Goal: Task Accomplishment & Management: Manage account settings

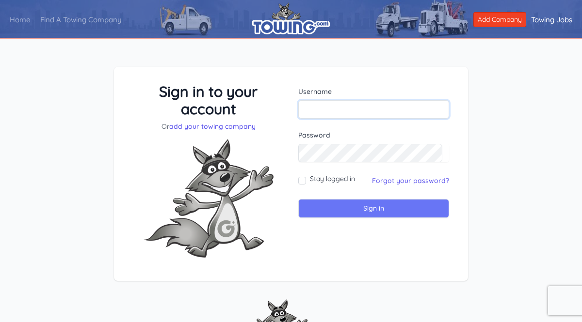
type input "[EMAIL_ADDRESS][DOMAIN_NAME]"
click at [386, 203] on input "Sign in" at bounding box center [373, 208] width 151 height 19
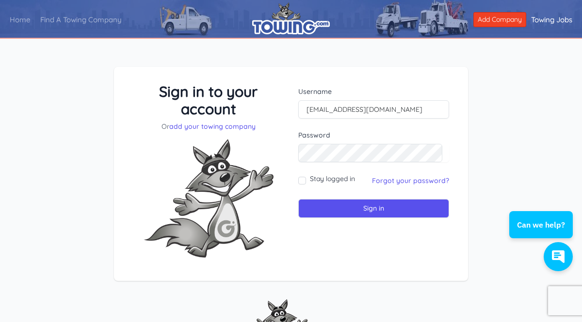
click at [307, 179] on div "Stay logged in" at bounding box center [326, 181] width 57 height 14
click at [374, 214] on input "Sign in" at bounding box center [373, 208] width 151 height 19
click at [375, 214] on input "Sign in" at bounding box center [373, 208] width 151 height 19
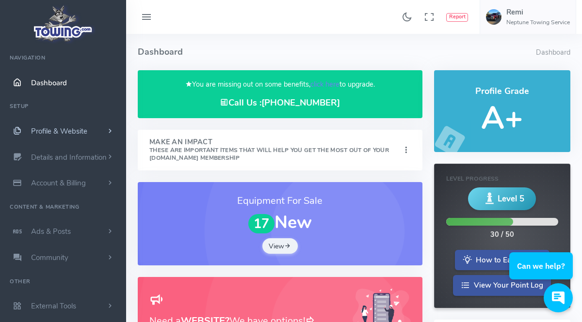
click at [60, 133] on span "Profile & Website" at bounding box center [59, 132] width 56 height 10
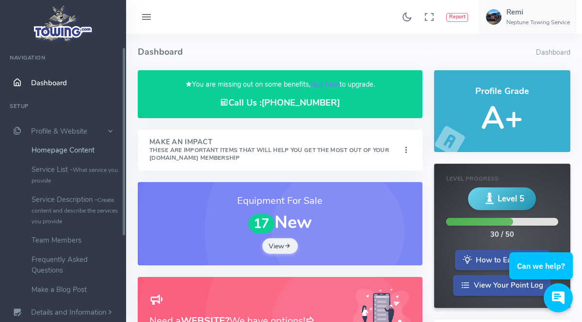
click at [81, 152] on link "Homepage Content" at bounding box center [75, 150] width 102 height 19
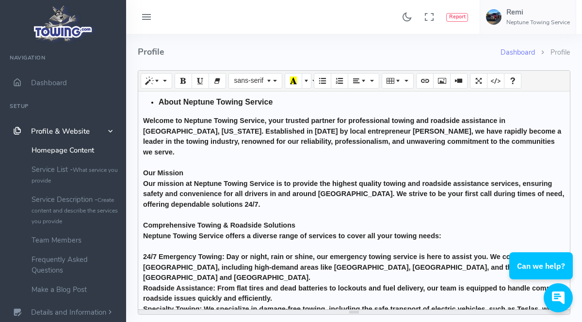
click at [550, 63] on ol "Dashboard Profile" at bounding box center [535, 57] width 70 height 26
click at [559, 56] on li "Profile" at bounding box center [552, 53] width 35 height 11
click at [55, 76] on link "Dashboard" at bounding box center [63, 83] width 126 height 26
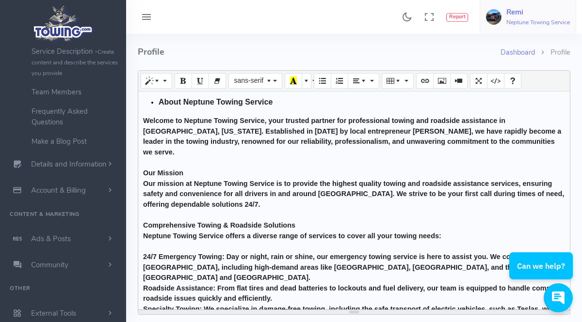
click at [522, 25] on h6 "Neptune Towing Service" at bounding box center [538, 22] width 64 height 6
click at [537, 59] on span "Account Settings" at bounding box center [537, 59] width 53 height 10
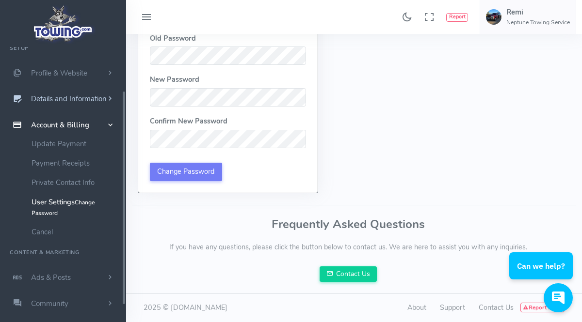
click at [88, 97] on span "Details and Information" at bounding box center [69, 100] width 76 height 10
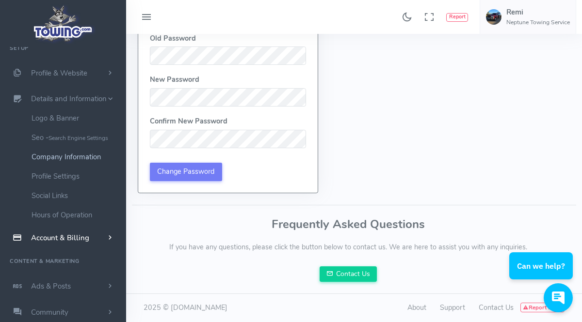
click at [82, 158] on link "Company Information" at bounding box center [75, 156] width 102 height 19
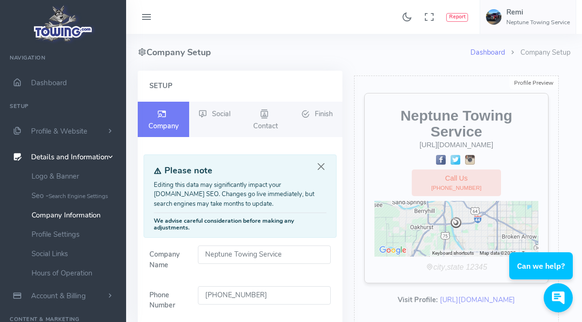
click at [307, 250] on input "Neptune Towing Service" at bounding box center [264, 255] width 133 height 18
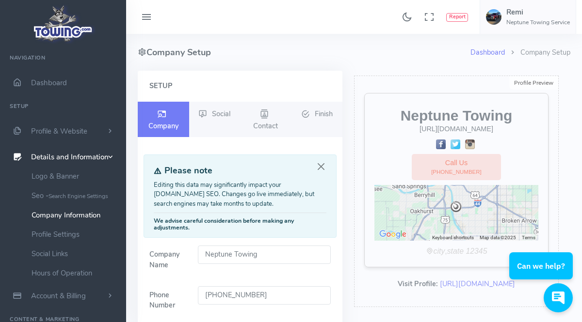
type input "Neptune Towing"
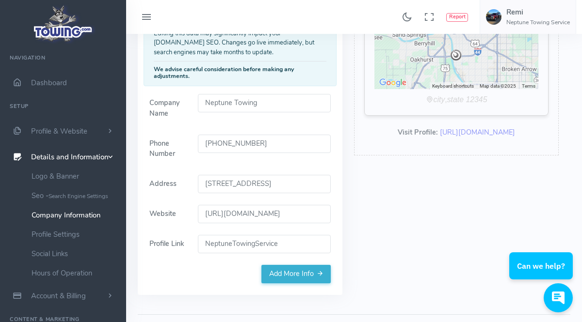
scroll to position [163, 0]
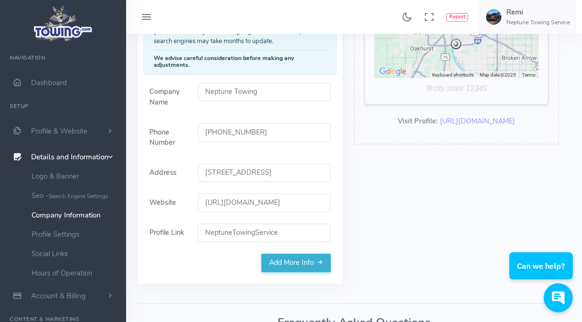
click at [290, 235] on input "NeptuneTowingService" at bounding box center [264, 233] width 133 height 18
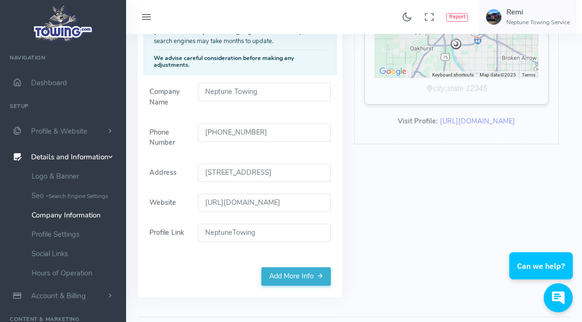
type input "NeptuneTowing"
click at [351, 228] on div "Profile Preview Edit Neptune Towing https://neptunetowing.com/ Call Us (539) 29…" at bounding box center [456, 108] width 216 height 401
click at [275, 201] on input "https://neptunetowing.com/" at bounding box center [264, 203] width 133 height 18
click at [272, 204] on input "https://neptunetowing.com/" at bounding box center [264, 203] width 133 height 18
type input "https://neptunetowingllc.com/"
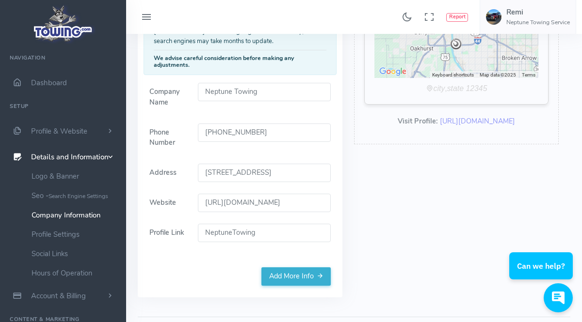
click at [289, 215] on form "Company Name Neptune Towing Phone Number (539) 292-3074 Address 1310 E 58th ST …" at bounding box center [240, 175] width 193 height 185
click at [291, 218] on form "Company Name Neptune Towing Phone Number (539) 292-3074 Address 1310 E 58th ST …" at bounding box center [240, 175] width 193 height 185
click at [300, 278] on link "Add More Info" at bounding box center [295, 277] width 69 height 18
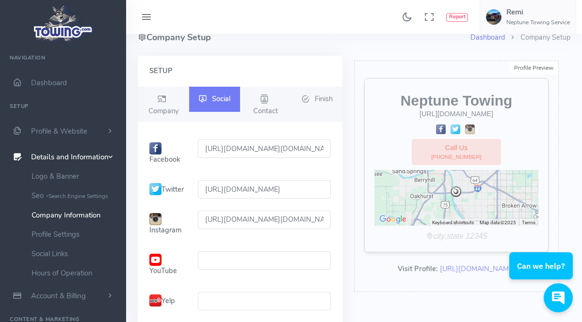
scroll to position [0, 0]
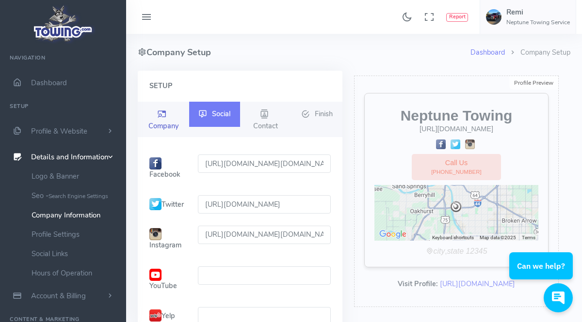
click at [168, 108] on link "Company" at bounding box center [163, 120] width 51 height 36
click at [266, 117] on icon at bounding box center [264, 115] width 9 height 12
click at [266, 113] on icon at bounding box center [264, 115] width 9 height 12
click at [272, 127] on span "Contact" at bounding box center [265, 126] width 25 height 10
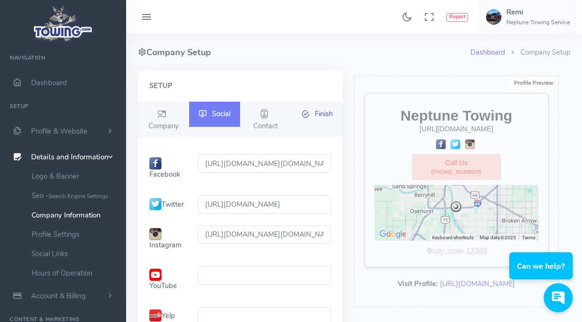
click at [330, 114] on span "Finish" at bounding box center [324, 114] width 18 height 10
click at [328, 115] on span "Finish" at bounding box center [324, 114] width 18 height 10
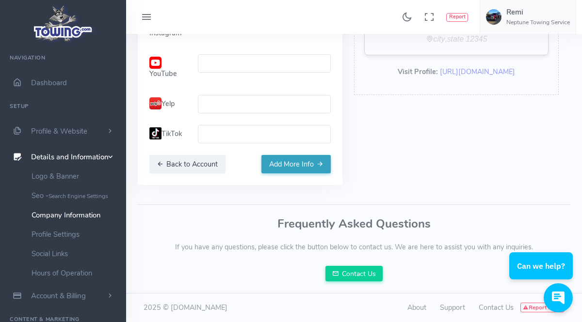
click at [313, 159] on button "Add More Info" at bounding box center [295, 164] width 69 height 18
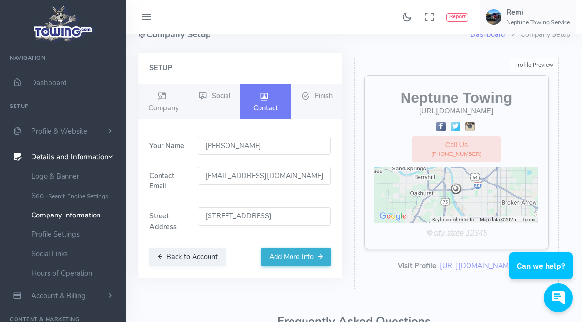
scroll to position [17, 0]
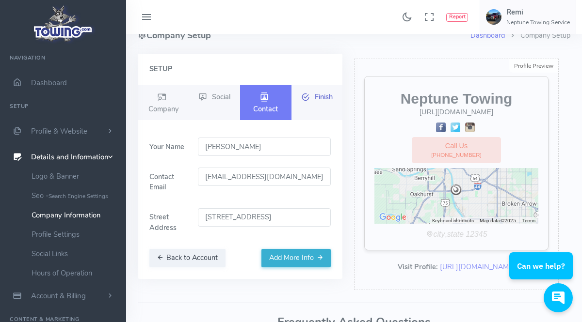
click at [313, 101] on link "Finish" at bounding box center [316, 97] width 51 height 25
click at [306, 259] on button "Add More Info" at bounding box center [295, 258] width 69 height 18
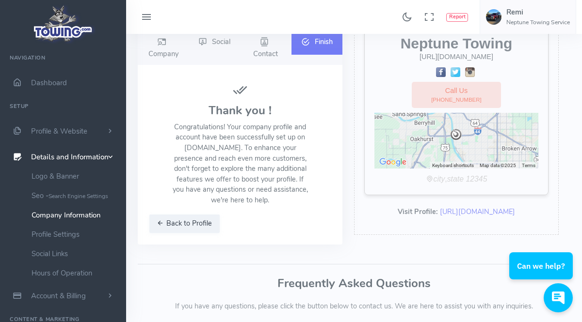
scroll to position [131, 0]
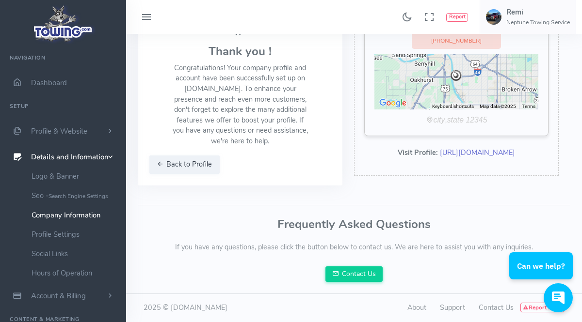
click at [446, 158] on link "https://www.towing.com/NeptuneTowingService" at bounding box center [477, 153] width 75 height 10
click at [197, 143] on p "Congratulations! Your company profile and account have been successfully set up…" at bounding box center [240, 105] width 136 height 84
click at [194, 163] on button "Back to Profile" at bounding box center [184, 165] width 70 height 18
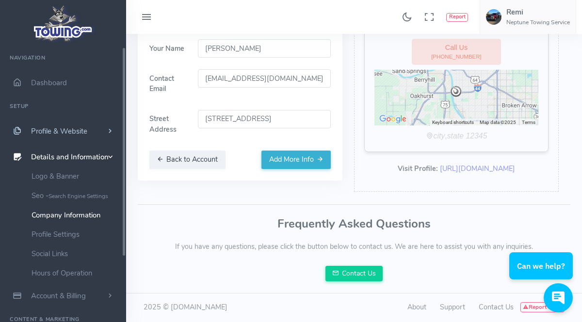
click at [85, 135] on span "Profile & Website" at bounding box center [59, 132] width 56 height 10
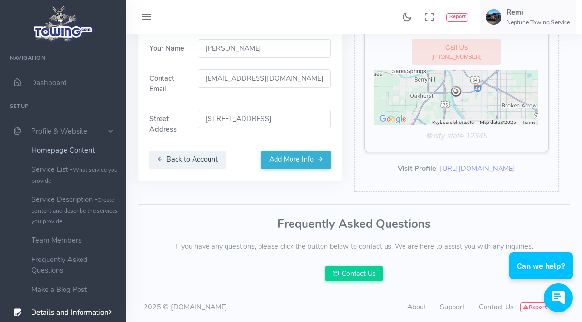
click at [80, 152] on link "Homepage Content" at bounding box center [75, 150] width 102 height 19
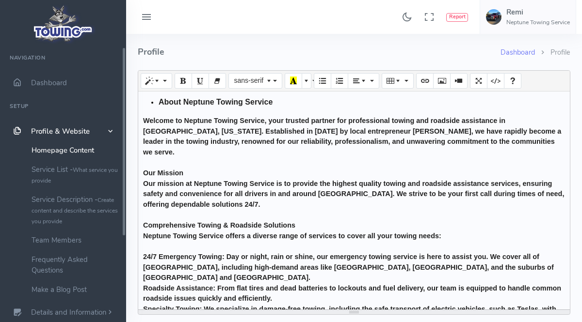
click at [299, 114] on div "About Neptune Towing Service Welcome to Neptune Towing Service, your trusted pa…" at bounding box center [354, 201] width 432 height 218
click at [287, 103] on li "About Neptune Towing Service" at bounding box center [362, 102] width 406 height 12
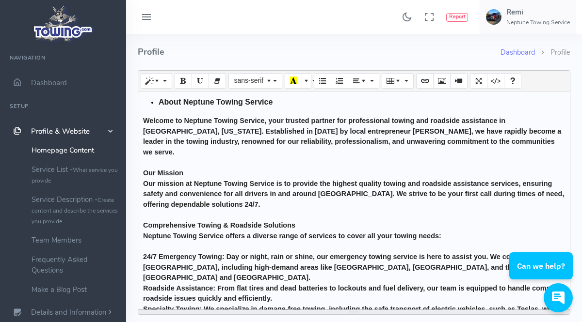
click at [282, 101] on li "About Neptune Towing Service" at bounding box center [362, 102] width 406 height 12
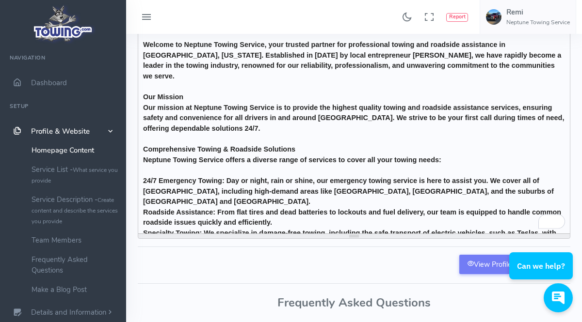
scroll to position [248, 0]
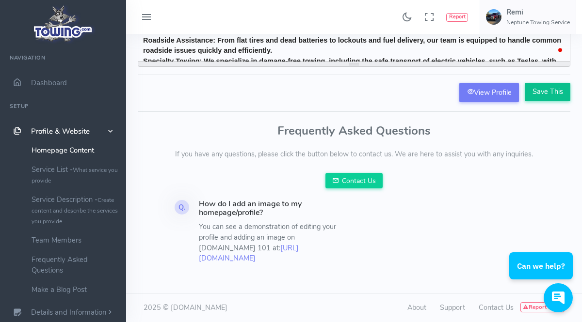
click at [537, 93] on input "Save This" at bounding box center [548, 92] width 46 height 18
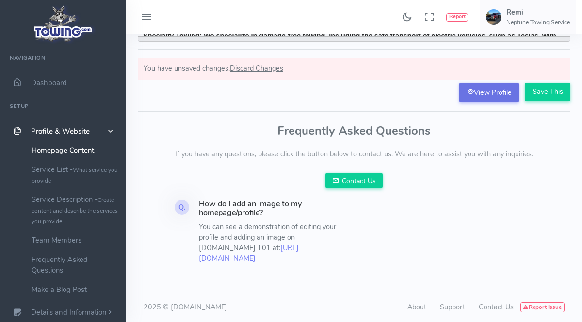
click at [485, 96] on link "View Profile" at bounding box center [489, 92] width 60 height 19
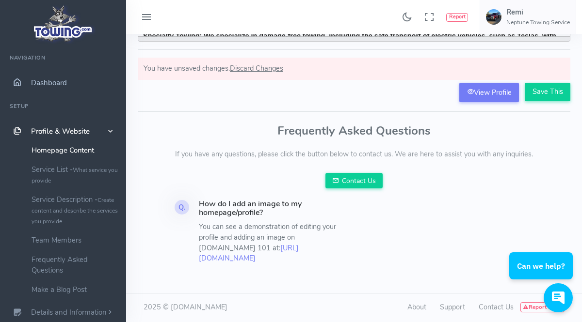
click at [42, 81] on span "Dashboard" at bounding box center [49, 83] width 36 height 10
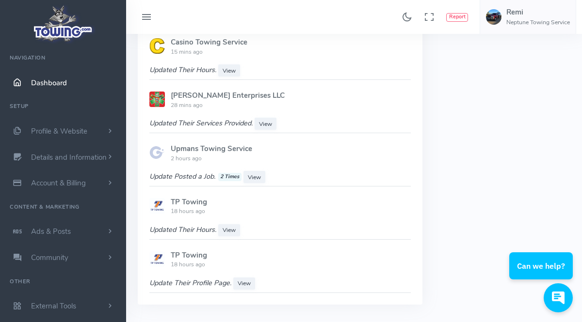
scroll to position [985, 0]
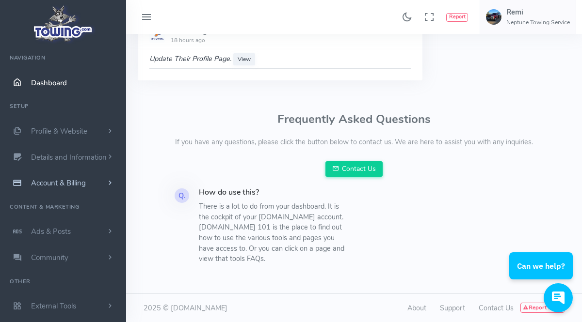
click at [83, 186] on span "Account & Billing" at bounding box center [58, 183] width 55 height 10
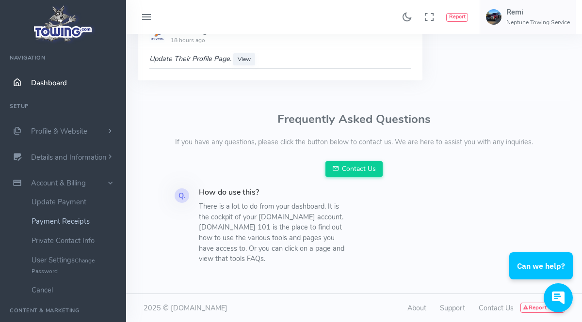
click at [80, 226] on link "Payment Receipts" at bounding box center [75, 221] width 102 height 19
click at [82, 203] on link "Update Payment" at bounding box center [75, 202] width 102 height 19
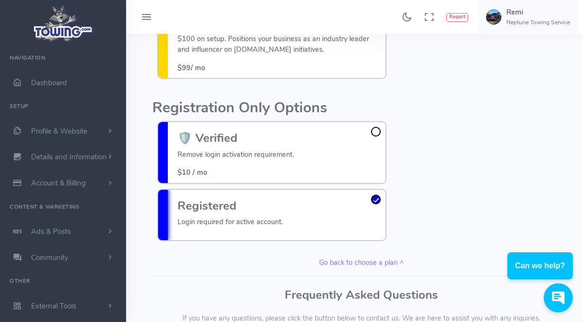
scroll to position [380, 0]
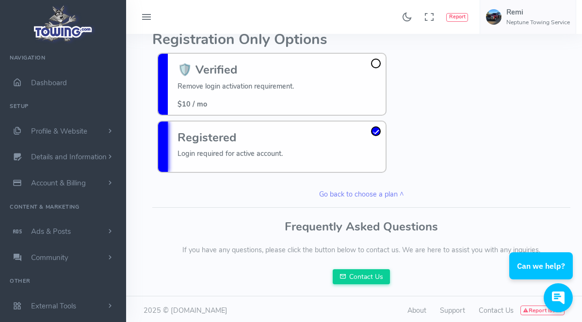
click at [446, 21] on button "Report" at bounding box center [457, 17] width 22 height 9
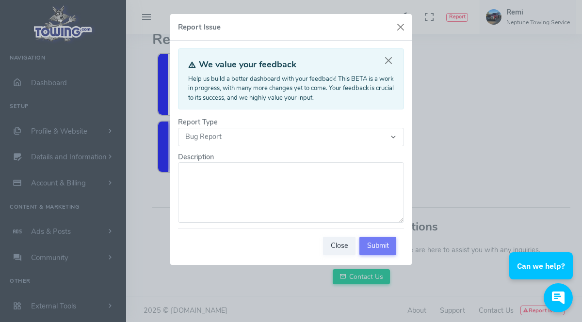
click at [364, 194] on textarea "Description" at bounding box center [291, 192] width 226 height 60
click at [350, 204] on textarea "my profile isnt visble on you website can you please in this please?" at bounding box center [291, 192] width 226 height 60
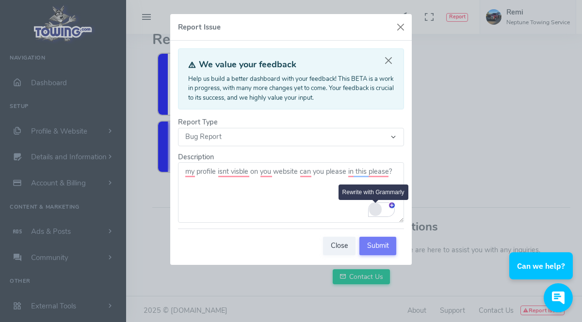
type textarea "my profile isnt visble on you website can you please in this please?"
click at [375, 210] on div "Rewrite with Grammarly" at bounding box center [375, 209] width 11 height 11
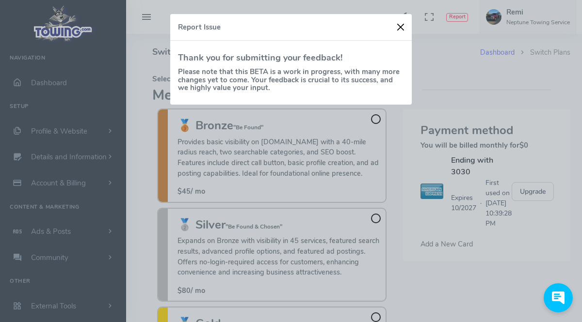
click at [397, 29] on button "button" at bounding box center [400, 27] width 15 height 15
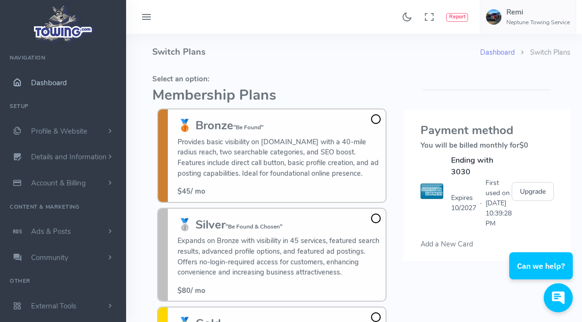
click at [42, 77] on link "Dashboard" at bounding box center [63, 83] width 126 height 26
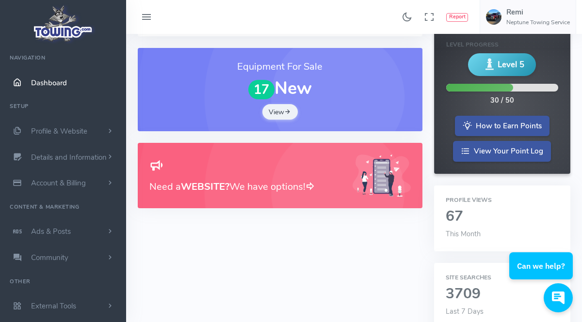
scroll to position [54, 0]
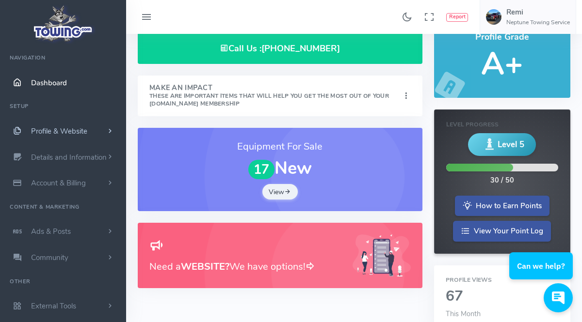
click at [49, 127] on span "Profile & Website" at bounding box center [59, 132] width 56 height 10
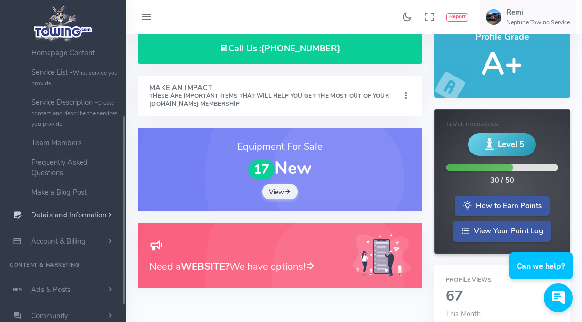
scroll to position [109, 0]
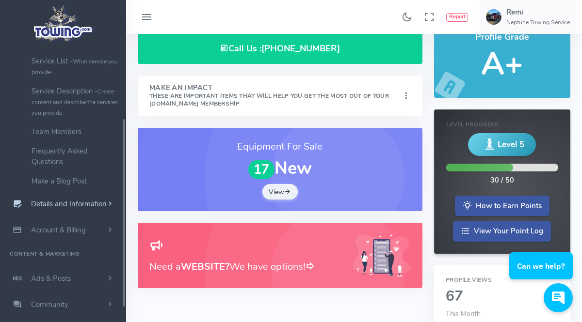
click at [87, 208] on span "Details and Information" at bounding box center [69, 205] width 76 height 10
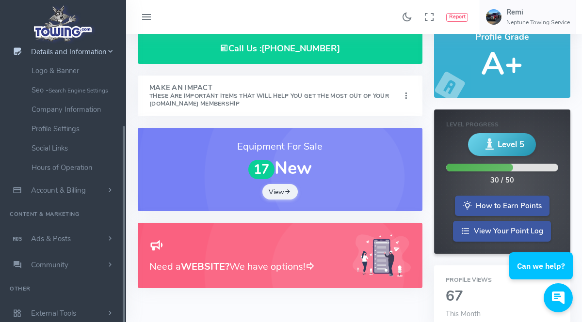
scroll to position [100, 0]
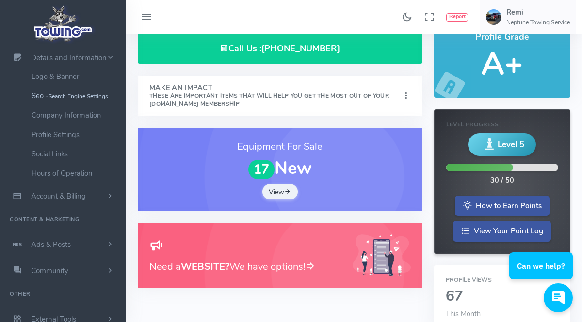
click at [64, 98] on small "Search Engine Settings" at bounding box center [78, 97] width 60 height 8
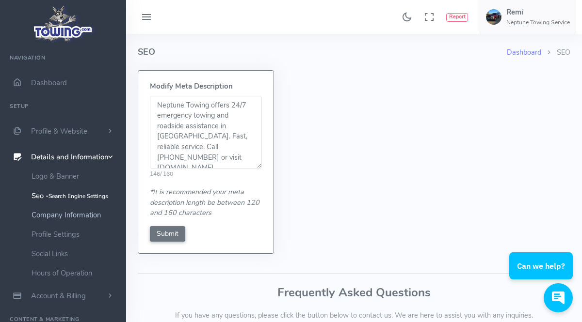
click at [59, 218] on link "Company Information" at bounding box center [75, 215] width 102 height 19
click at [207, 157] on textarea "Neptune Towing offers 24/7 emergency towing and roadside assistance in [GEOGRAP…" at bounding box center [206, 132] width 112 height 73
type textarea "Neptune Towing offers 24/7 emergency towing and roadside assistance in [GEOGRAP…"
click at [172, 233] on input "Submit" at bounding box center [167, 234] width 35 height 16
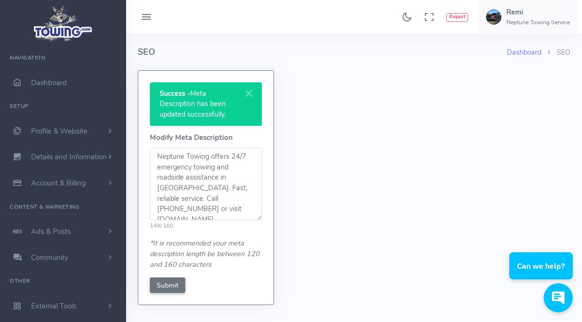
drag, startPoint x: 186, startPoint y: 209, endPoint x: 189, endPoint y: 216, distance: 8.3
click at [187, 208] on textarea "Neptune Towing offers 24/7 emergency towing and roadside assistance in [GEOGRAP…" at bounding box center [206, 184] width 112 height 73
click at [159, 210] on textarea "Neptune Towing offers 24/7 emergency towing and roadside assistance in Tulsa. F…" at bounding box center [206, 184] width 112 height 73
click at [161, 208] on textarea "Neptune Towing offers 24/7 emergency towing and roadside assistance in Tulsa. F…" at bounding box center [206, 184] width 112 height 73
type textarea "Neptune Towing offers 24/7 emergency towing and roadside assistance in [GEOGRAP…"
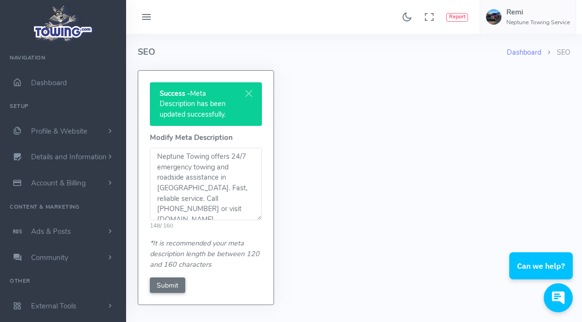
click at [162, 277] on div "Success - Meta Description has been updated successfully. Modify Meta Descripti…" at bounding box center [205, 188] width 135 height 234
click at [170, 282] on input "Submit" at bounding box center [167, 286] width 35 height 16
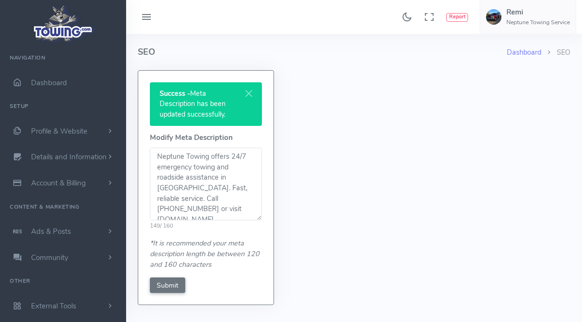
click at [349, 290] on form "Success - Meta Description has been updated successfully. Modify Meta Descripti…" at bounding box center [354, 193] width 444 height 247
click at [253, 89] on button "Close" at bounding box center [249, 93] width 26 height 22
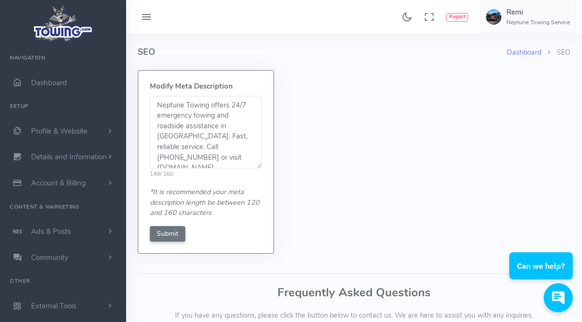
click at [176, 243] on div "Modify Meta Description Neptune Towing offers 24/7 emergency towing and roadsid…" at bounding box center [205, 162] width 135 height 183
click at [175, 242] on div "Modify Meta Description Neptune Towing offers 24/7 emergency towing and roadsid…" at bounding box center [205, 162] width 135 height 183
click at [175, 228] on input "Submit" at bounding box center [167, 234] width 35 height 16
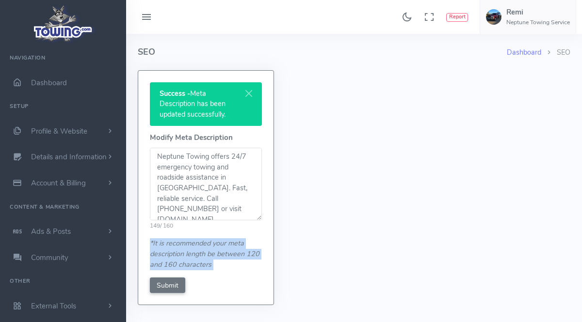
click at [372, 249] on form "Success - Meta Description has been updated successfully. Modify Meta Descripti…" at bounding box center [354, 193] width 444 height 247
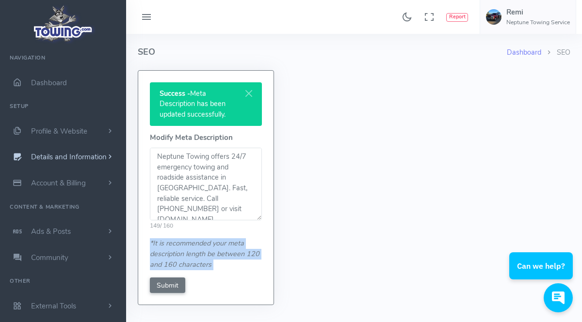
click at [95, 165] on link "Details and Information" at bounding box center [63, 157] width 126 height 26
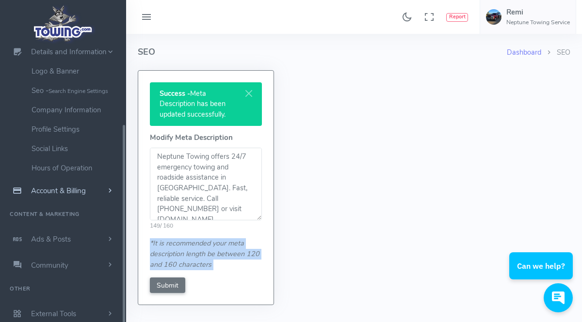
click at [99, 189] on link "Account & Billing" at bounding box center [63, 191] width 126 height 26
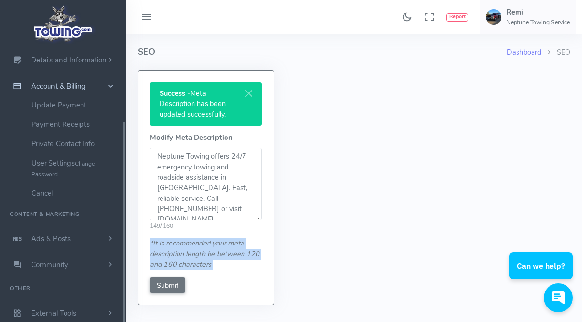
scroll to position [96, 0]
click at [100, 59] on span "Details and Information" at bounding box center [69, 61] width 76 height 10
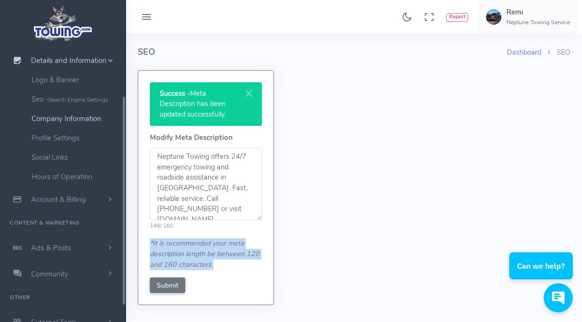
scroll to position [42, 0]
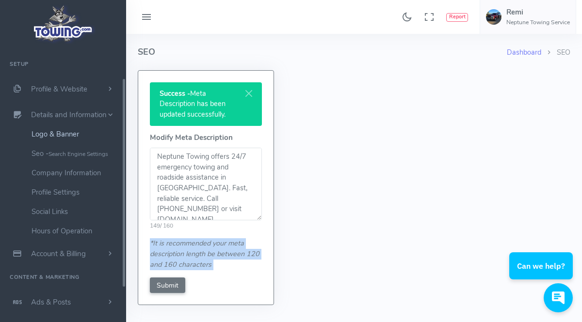
click at [72, 136] on link "Logo & Banner" at bounding box center [75, 134] width 102 height 19
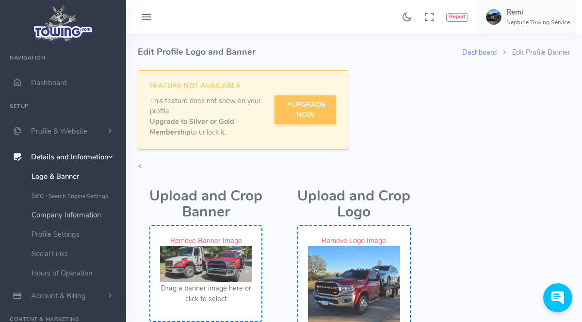
click at [64, 218] on link "Company Information" at bounding box center [75, 215] width 102 height 19
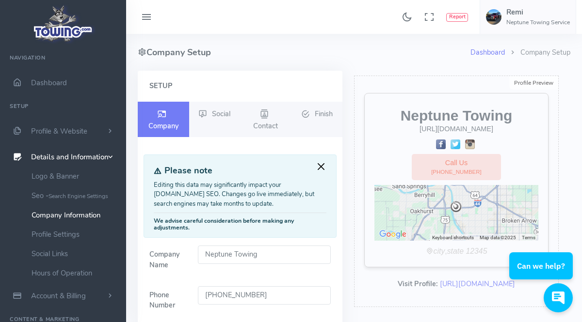
click at [320, 168] on button "Close" at bounding box center [321, 166] width 11 height 11
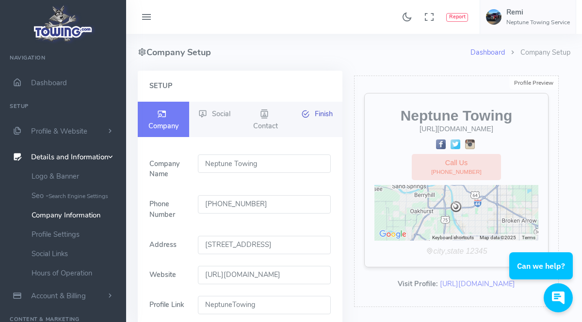
click at [328, 113] on span "Finish" at bounding box center [324, 114] width 18 height 10
click at [326, 114] on span "Finish" at bounding box center [324, 114] width 18 height 10
click at [316, 115] on span "Finish" at bounding box center [324, 114] width 18 height 10
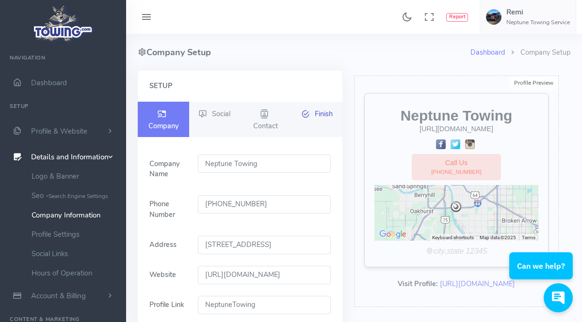
click at [316, 115] on span "Finish" at bounding box center [324, 114] width 18 height 10
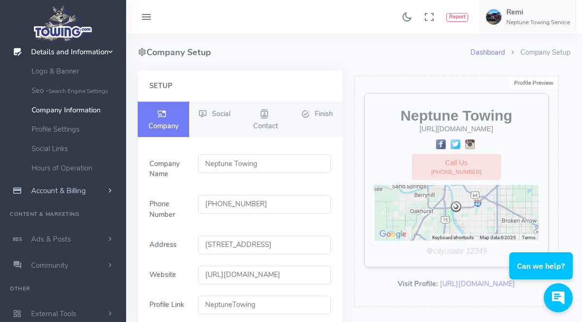
click at [65, 195] on span "Account & Billing" at bounding box center [58, 191] width 55 height 10
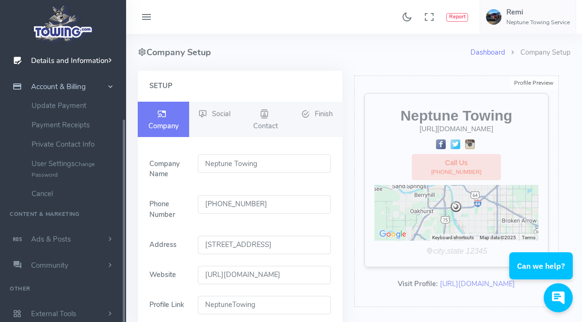
scroll to position [0, 0]
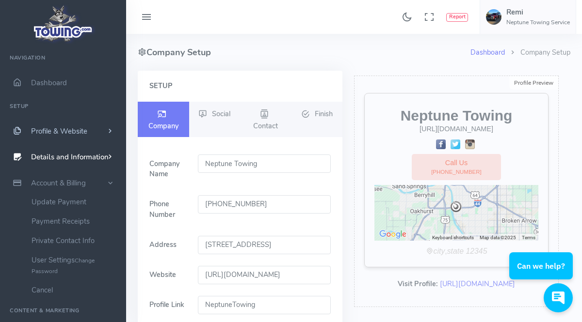
click at [59, 128] on span "Profile & Website" at bounding box center [59, 132] width 56 height 10
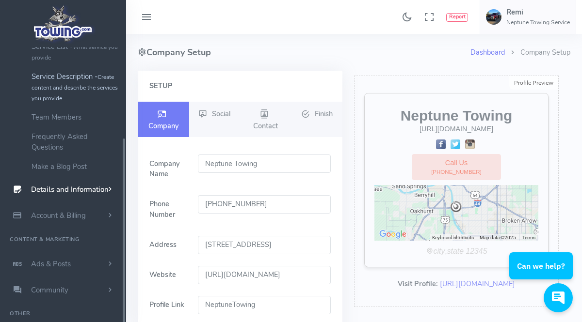
scroll to position [148, 0]
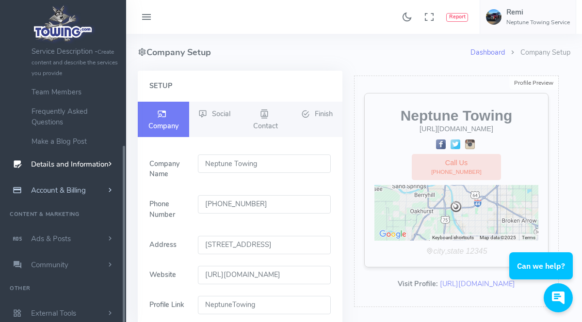
click at [71, 195] on span "Account & Billing" at bounding box center [58, 191] width 55 height 10
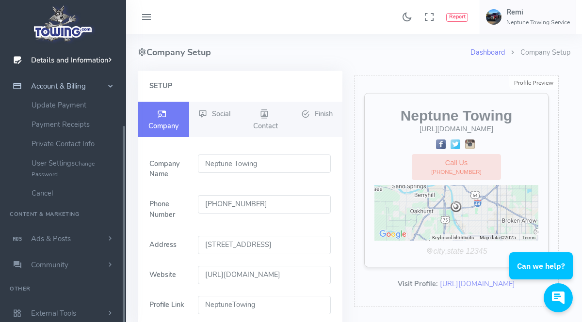
scroll to position [96, 0]
click at [58, 106] on link "Update Payment" at bounding box center [75, 105] width 102 height 19
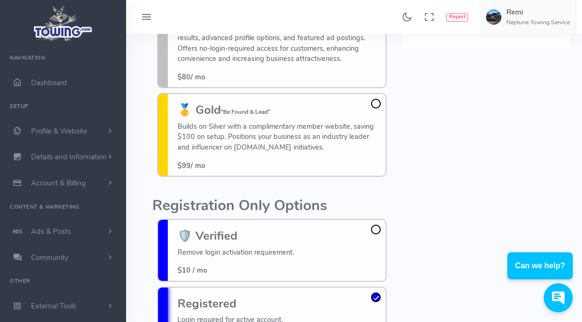
scroll to position [163, 0]
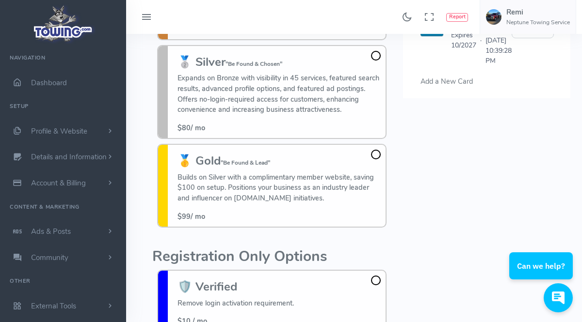
click at [68, 30] on img at bounding box center [63, 23] width 65 height 41
click at [54, 33] on img at bounding box center [63, 23] width 65 height 41
click at [523, 8] on h5 "Remi" at bounding box center [538, 12] width 64 height 8
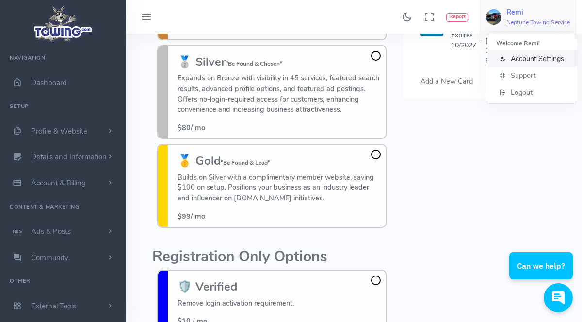
click at [551, 63] on span "Account Settings" at bounding box center [537, 59] width 53 height 10
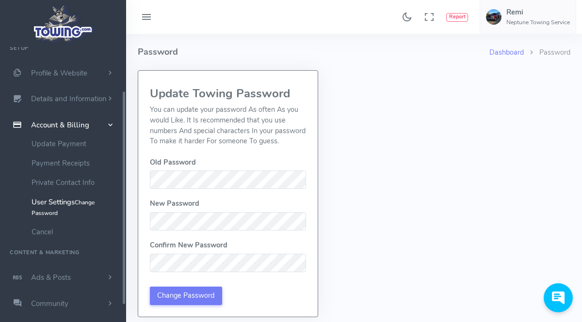
scroll to position [124, 0]
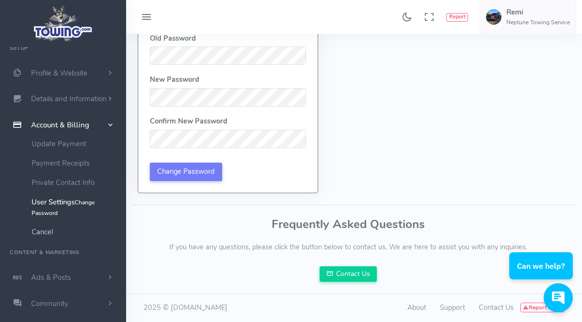
click at [47, 231] on link "Cancel" at bounding box center [75, 232] width 102 height 19
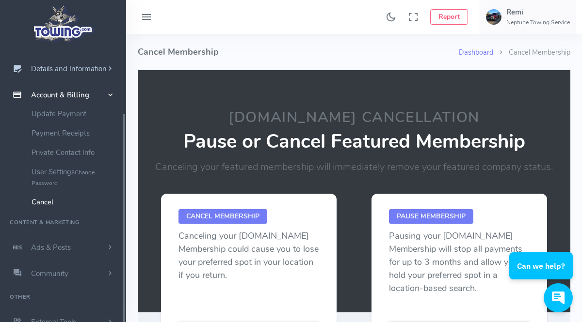
click at [72, 71] on span "Details and Information" at bounding box center [69, 69] width 76 height 10
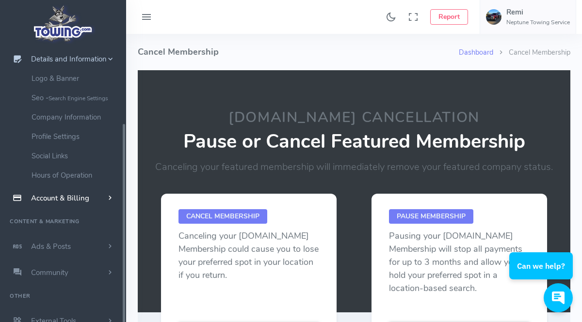
scroll to position [105, 0]
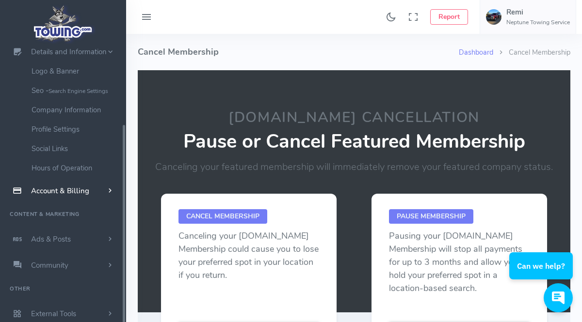
click at [63, 35] on img at bounding box center [63, 23] width 65 height 41
click at [63, 55] on span "Details and Information" at bounding box center [69, 53] width 76 height 10
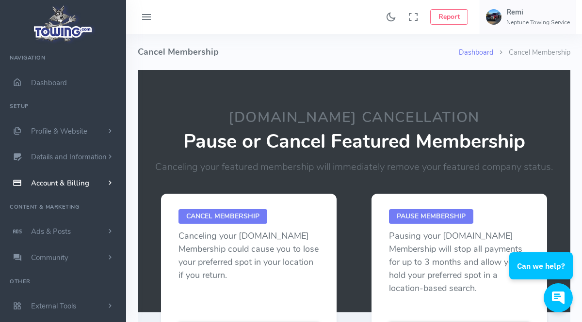
scroll to position [0, 0]
click at [62, 79] on span "Dashboard" at bounding box center [49, 83] width 36 height 10
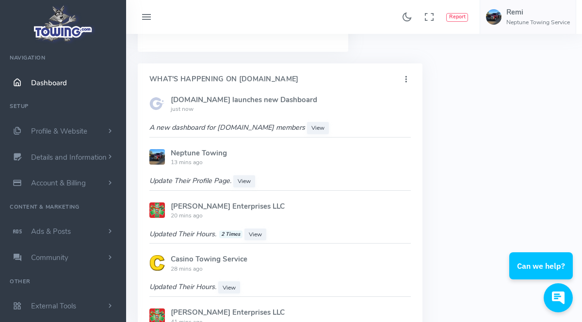
scroll to position [597, 0]
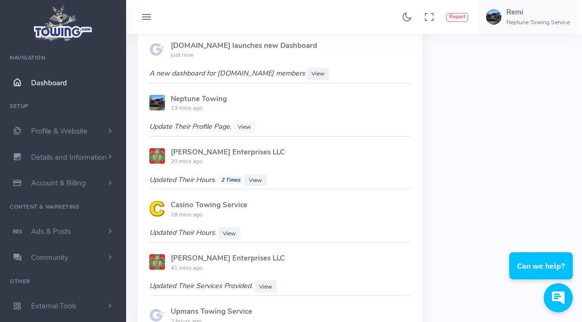
click at [246, 127] on span "View" at bounding box center [244, 127] width 13 height 8
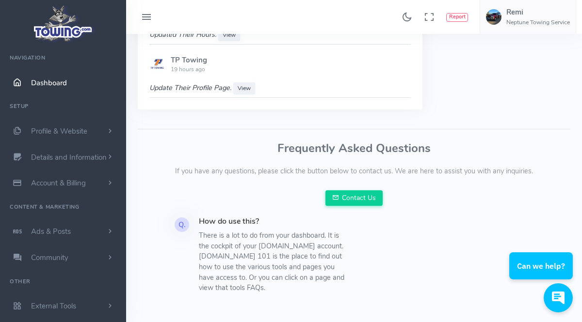
scroll to position [985, 0]
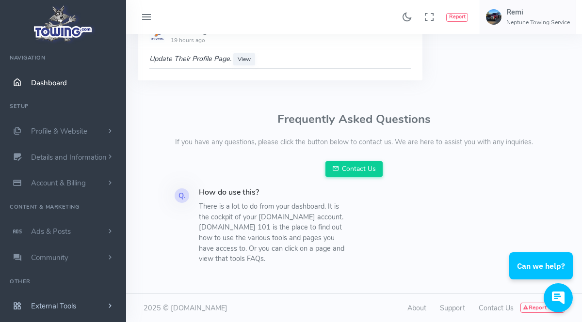
click at [88, 307] on link "External Tools" at bounding box center [63, 306] width 126 height 26
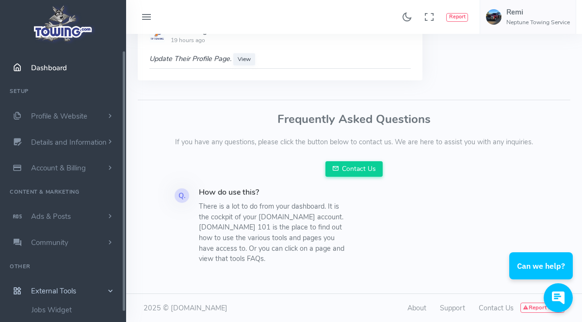
scroll to position [28, 0]
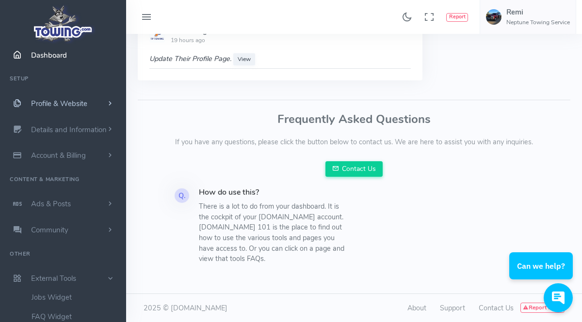
click at [65, 100] on span "Profile & Website" at bounding box center [59, 104] width 56 height 10
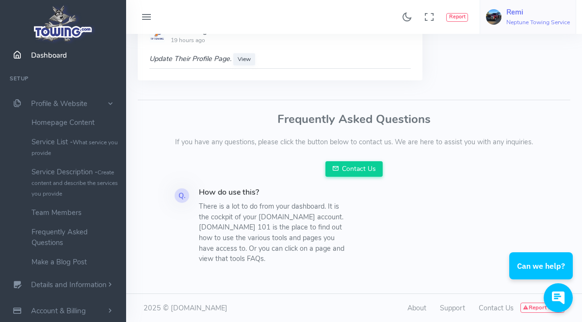
click at [516, 11] on h5 "Remi" at bounding box center [538, 12] width 64 height 8
click at [549, 59] on span "Account Settings" at bounding box center [537, 59] width 53 height 10
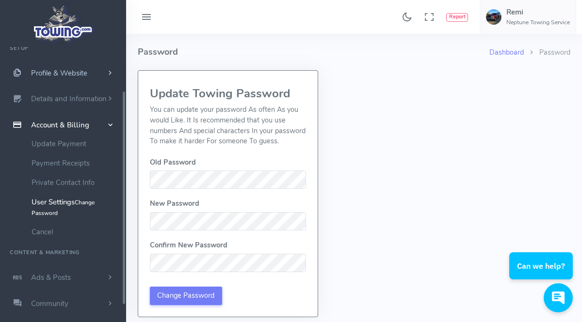
click at [96, 65] on link "Profile & Website" at bounding box center [63, 73] width 126 height 26
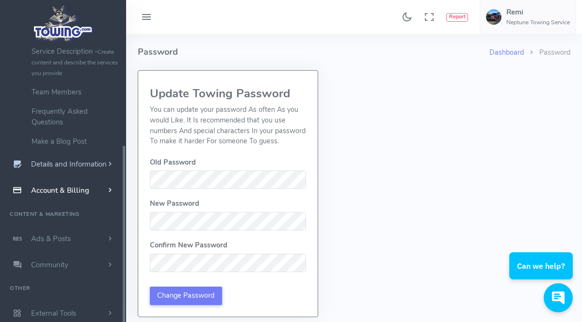
click at [87, 165] on span "Details and Information" at bounding box center [69, 165] width 76 height 10
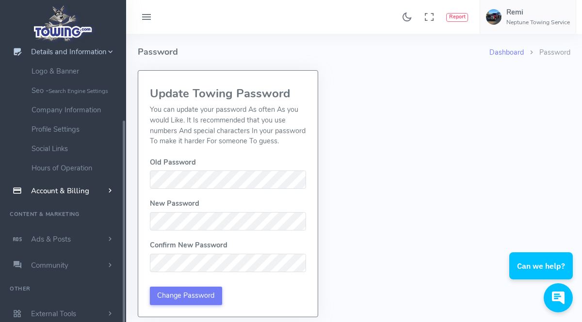
scroll to position [99, 0]
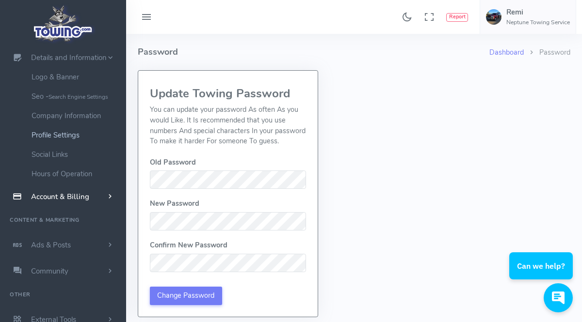
click at [79, 137] on link "Profile Settings" at bounding box center [75, 135] width 102 height 19
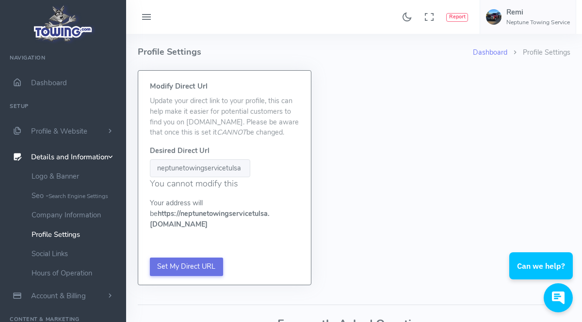
click at [205, 270] on input "Set My Direct URL" at bounding box center [186, 267] width 73 height 18
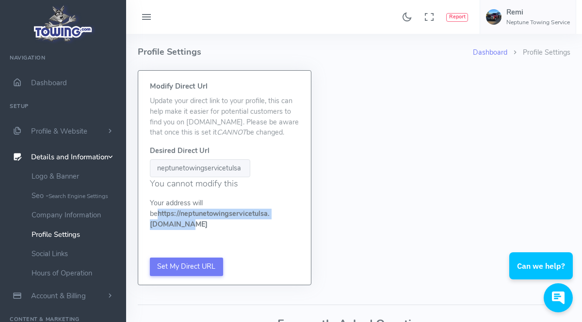
drag, startPoint x: 150, startPoint y: 215, endPoint x: 267, endPoint y: 222, distance: 117.0
click at [267, 222] on p "Your address will be https:// neptunetowingservicetulsa .[DOMAIN_NAME]" at bounding box center [224, 214] width 149 height 32
copy b "https:// neptunetowingservicetulsa .[DOMAIN_NAME]"
